Goal: Task Accomplishment & Management: Complete application form

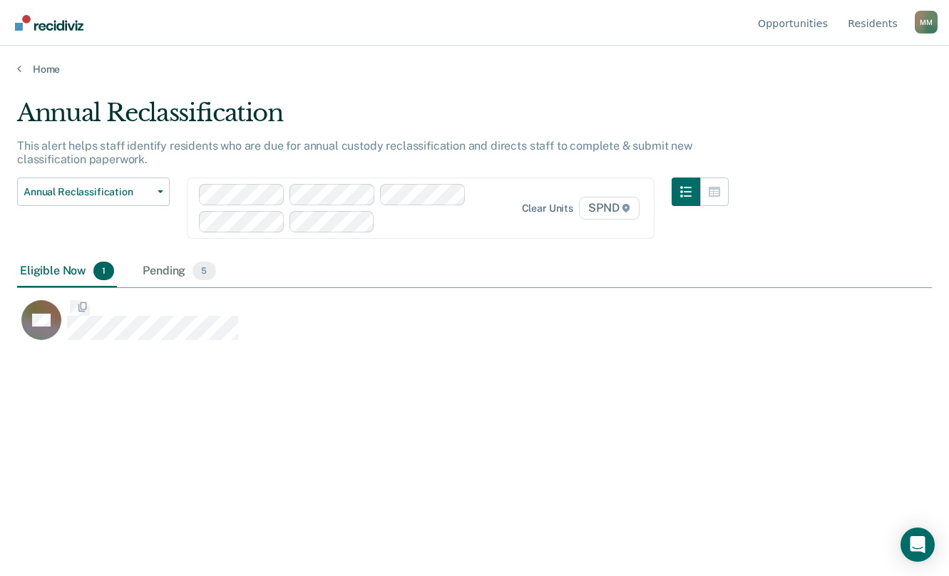
scroll to position [360, 904]
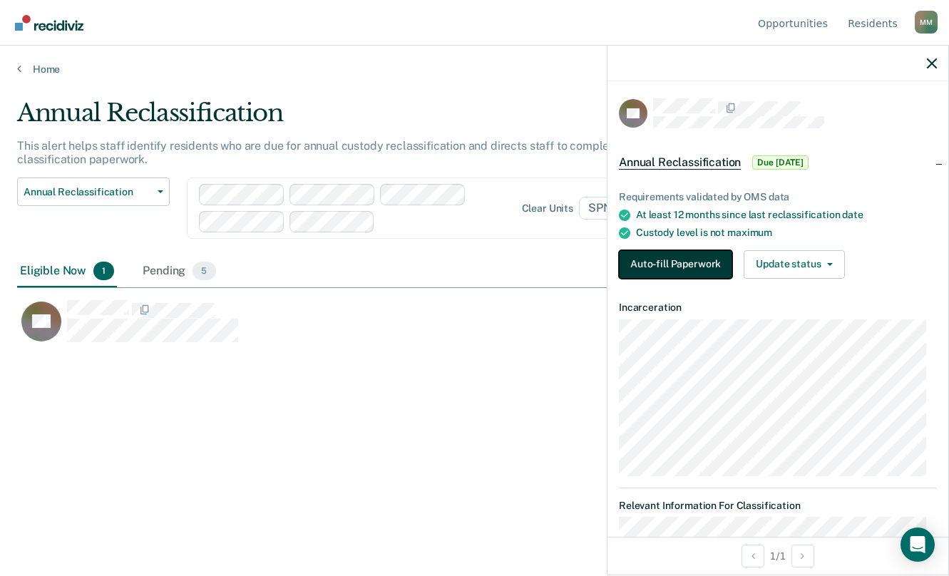
click at [676, 268] on button "Auto-fill Paperwork" at bounding box center [675, 264] width 113 height 29
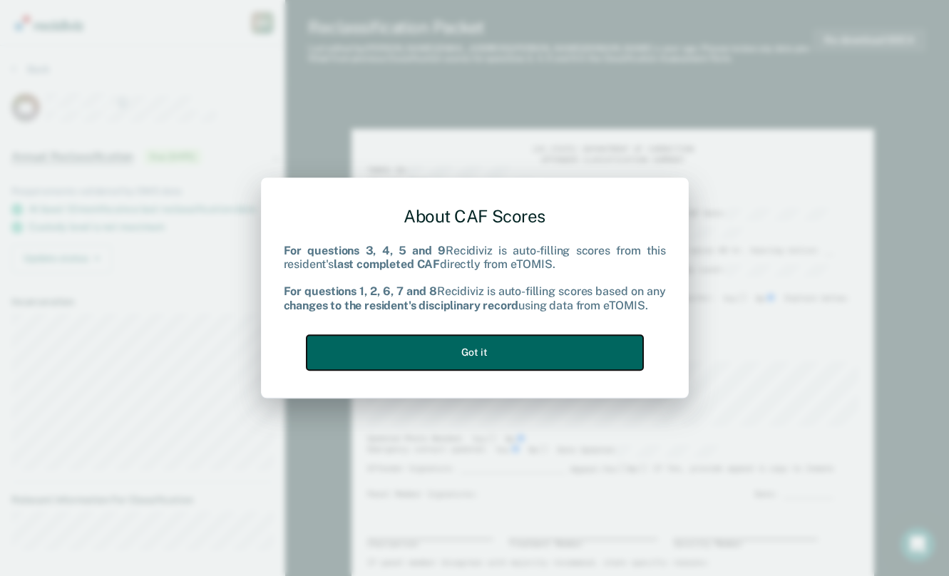
click at [572, 352] on button "Got it" at bounding box center [475, 352] width 336 height 35
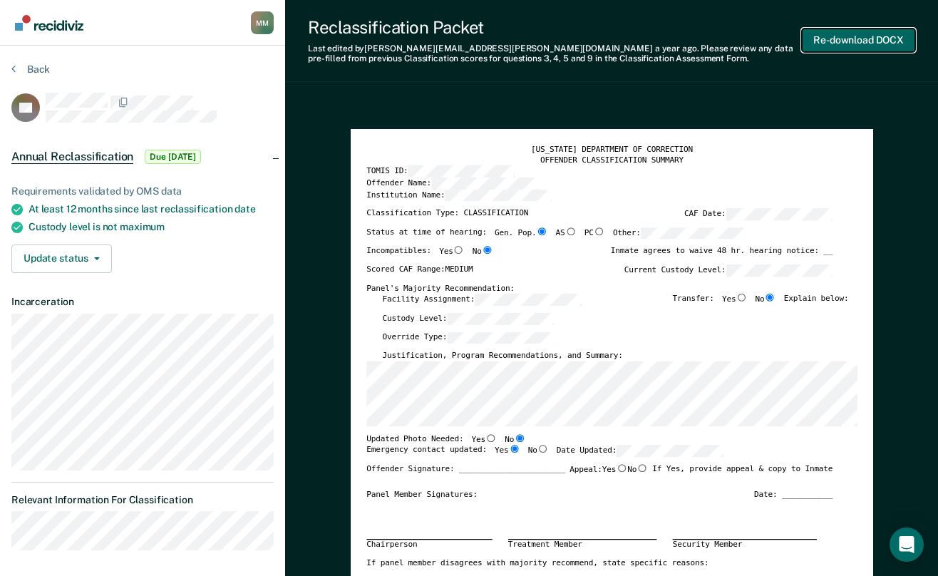
click at [851, 38] on button "Re-download DOCX" at bounding box center [858, 41] width 113 height 24
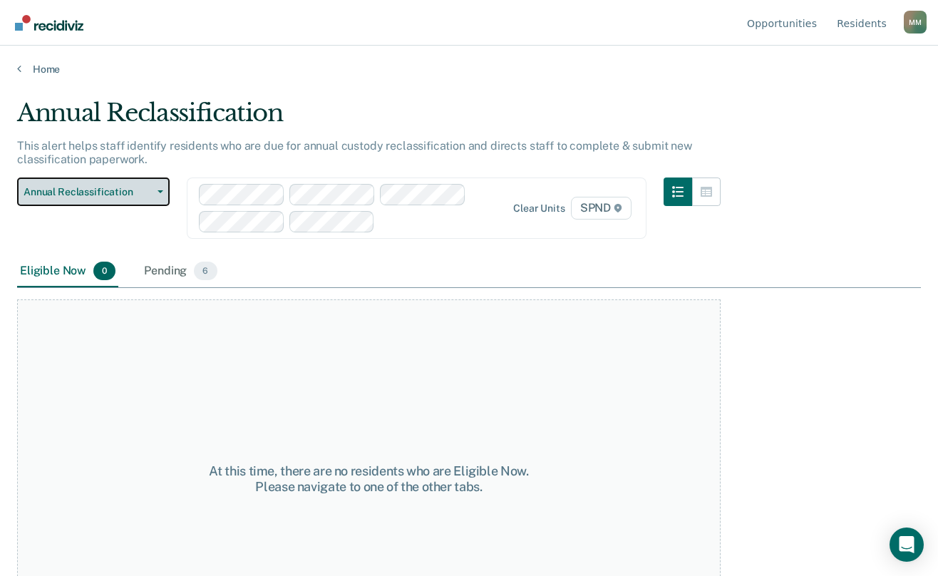
click at [164, 191] on button "Annual Reclassification" at bounding box center [93, 192] width 153 height 29
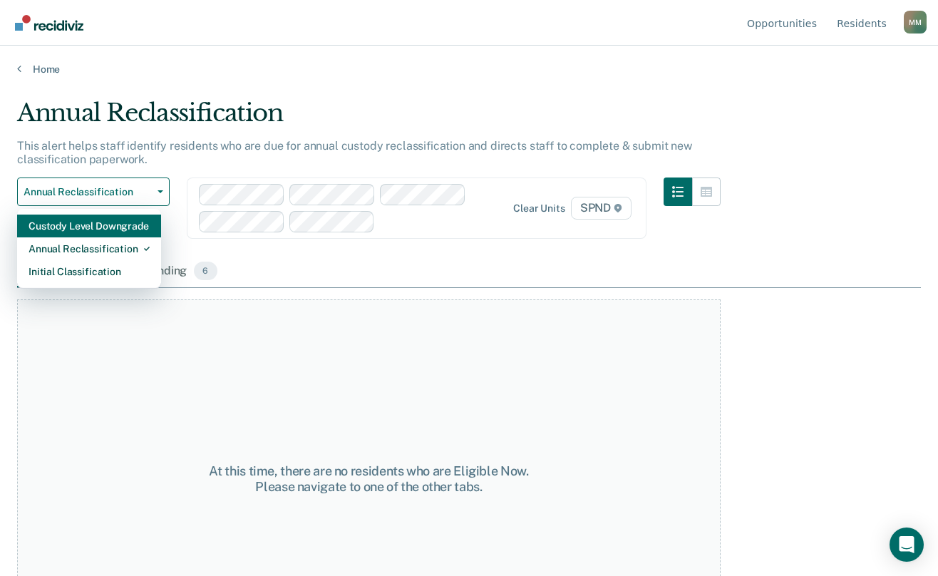
click at [106, 227] on div "Custody Level Downgrade" at bounding box center [89, 226] width 121 height 23
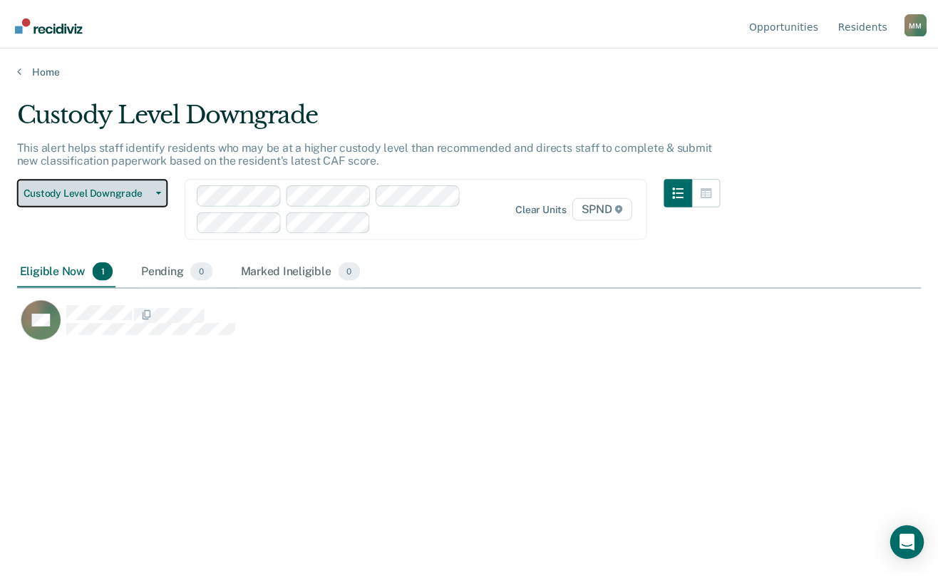
scroll to position [360, 904]
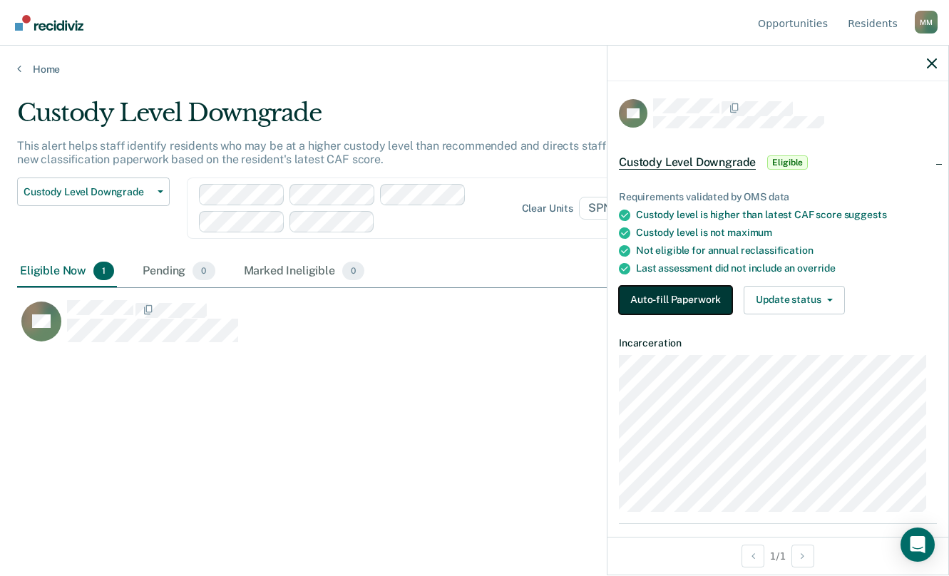
click at [676, 297] on button "Auto-fill Paperwork" at bounding box center [675, 300] width 113 height 29
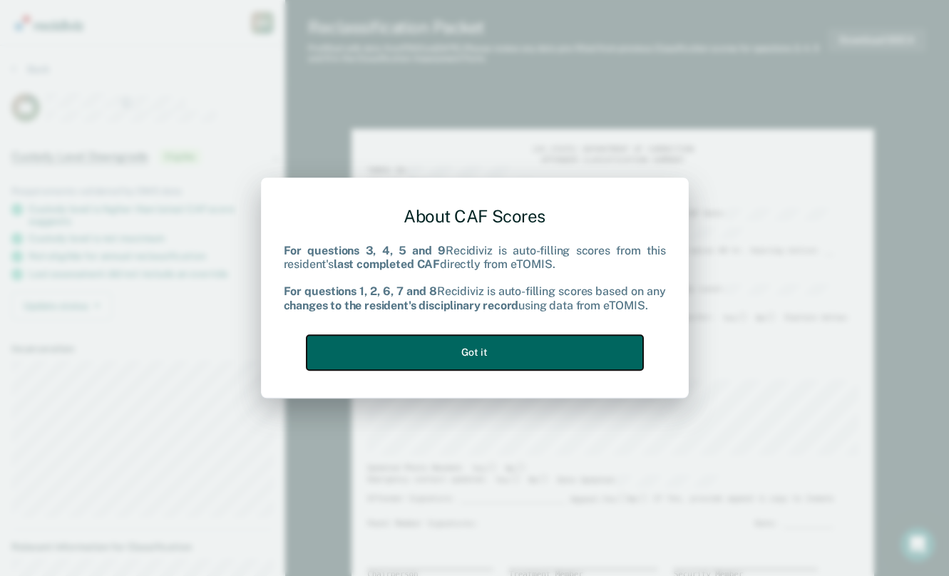
click at [576, 341] on button "Got it" at bounding box center [475, 352] width 336 height 35
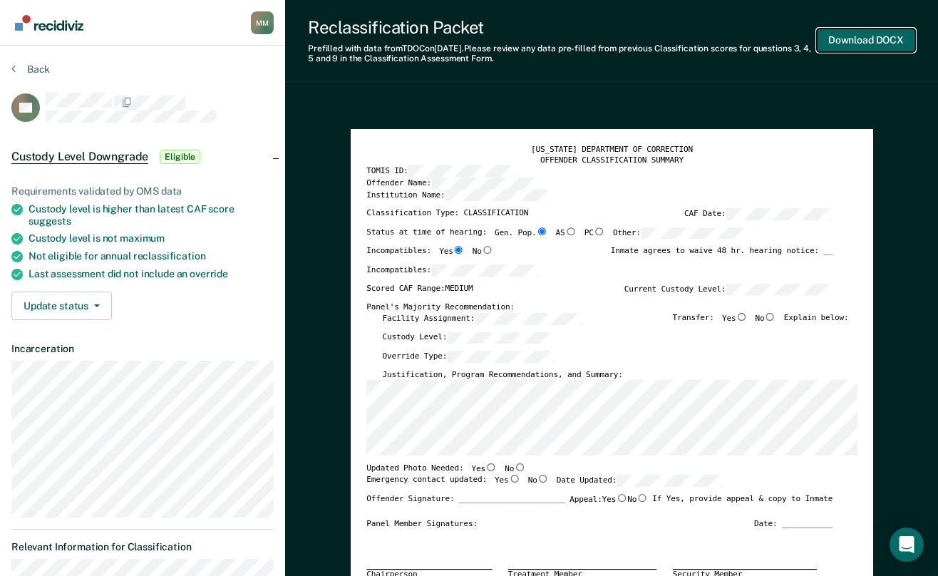
click at [851, 41] on button "Download DOCX" at bounding box center [866, 41] width 98 height 24
type textarea "x"
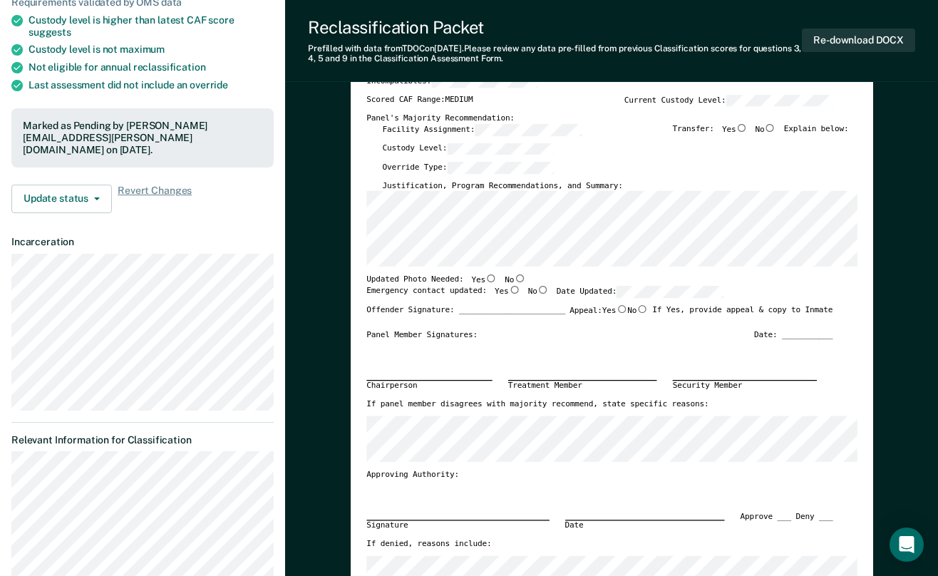
scroll to position [214, 0]
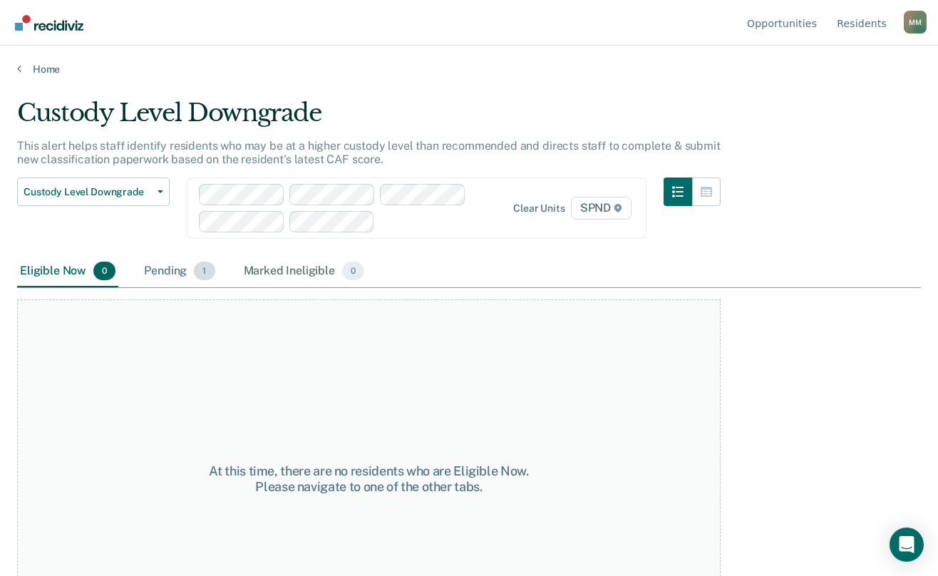
click at [199, 269] on span "1" at bounding box center [204, 271] width 21 height 19
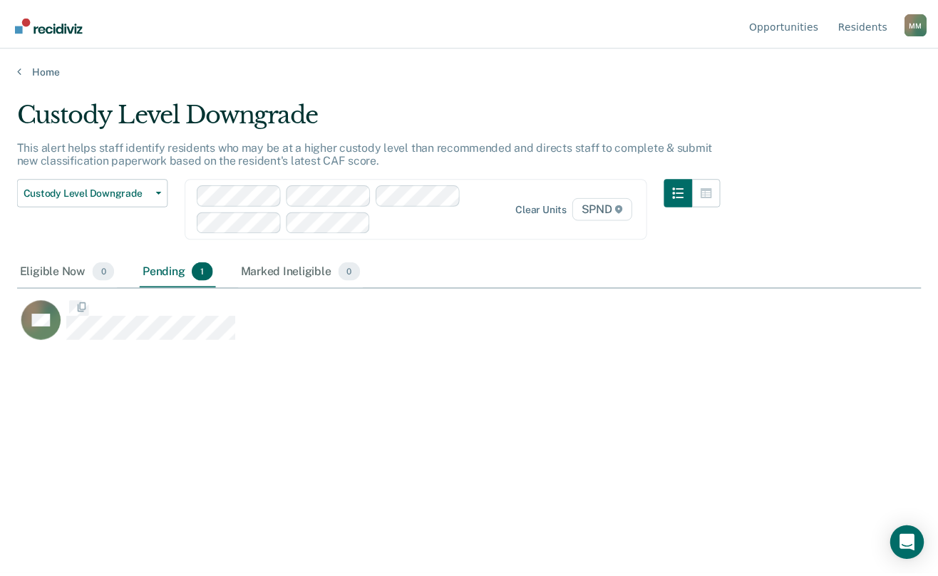
scroll to position [360, 904]
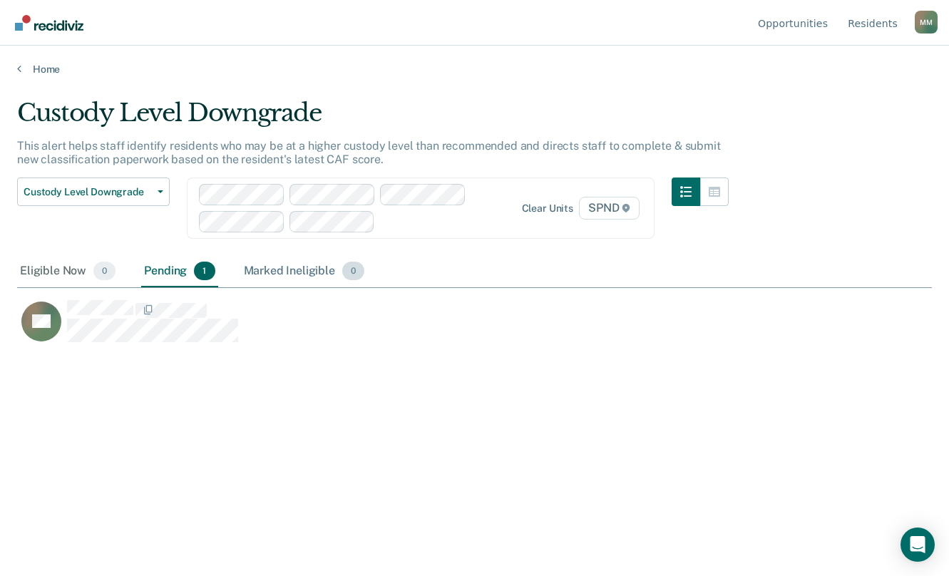
click at [354, 272] on span "0" at bounding box center [353, 271] width 22 height 19
